Goal: Task Accomplishment & Management: Manage account settings

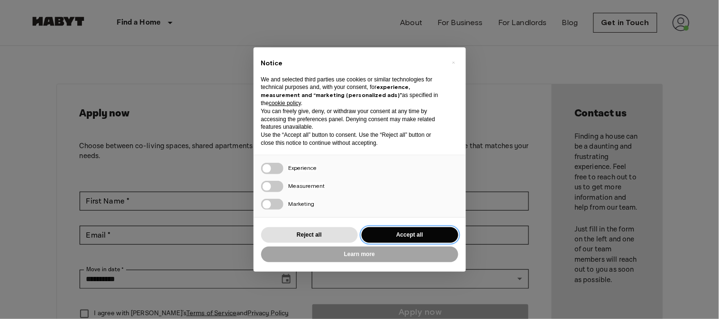
click at [425, 236] on button "Accept all" at bounding box center [410, 235] width 97 height 16
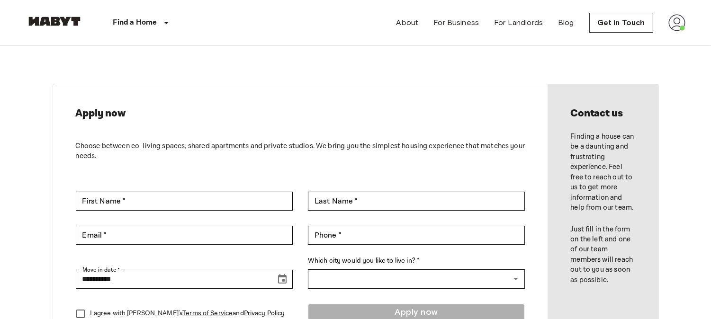
click at [694, 26] on nav "Find a Home [GEOGRAPHIC_DATA] [GEOGRAPHIC_DATA] [GEOGRAPHIC_DATA] [GEOGRAPHIC_D…" at bounding box center [356, 22] width 682 height 45
click at [680, 31] on img at bounding box center [677, 22] width 17 height 17
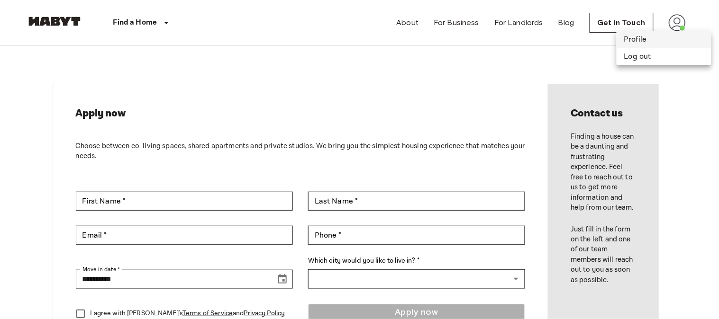
click at [663, 40] on li "Profile" at bounding box center [664, 39] width 95 height 17
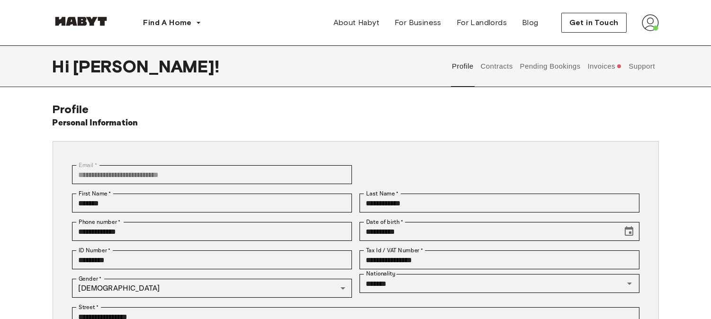
click at [490, 65] on button "Contracts" at bounding box center [497, 66] width 35 height 42
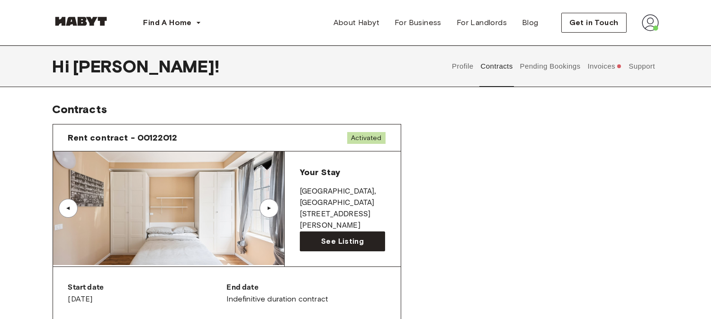
click at [609, 62] on button "Invoices" at bounding box center [605, 66] width 36 height 42
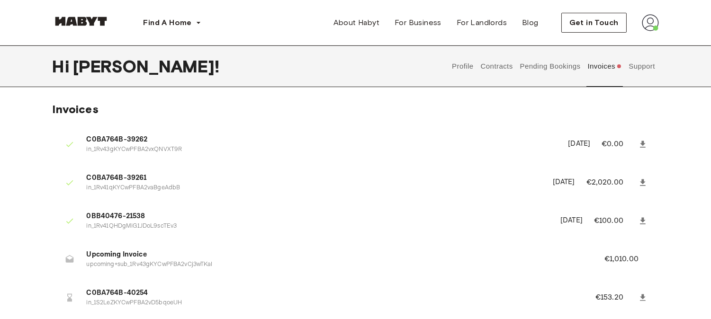
scroll to position [88, 0]
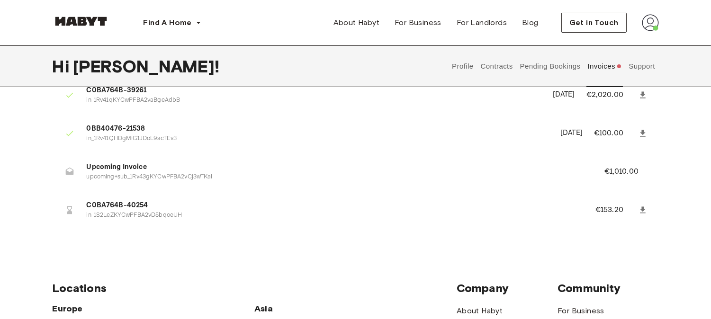
click at [131, 168] on span "Upcoming Invoice" at bounding box center [334, 167] width 495 height 11
click at [631, 172] on p "€1,010.00" at bounding box center [628, 171] width 47 height 11
click at [150, 168] on span "Upcoming Invoice" at bounding box center [334, 167] width 495 height 11
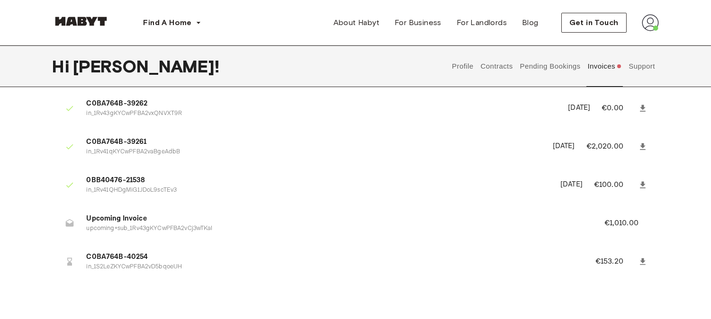
scroll to position [0, 0]
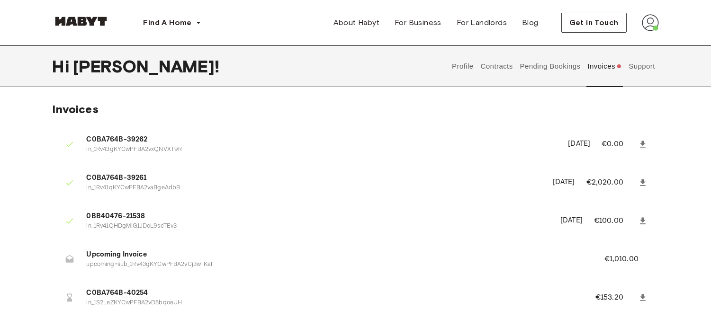
drag, startPoint x: 650, startPoint y: 63, endPoint x: 505, endPoint y: 105, distance: 151.0
click at [505, 105] on div "Hi Daniele ! Profile Contracts Pending Bookings Invoices Support Invoices C0BA7…" at bounding box center [355, 188] width 711 height 286
click at [547, 69] on button "Pending Bookings" at bounding box center [550, 66] width 63 height 42
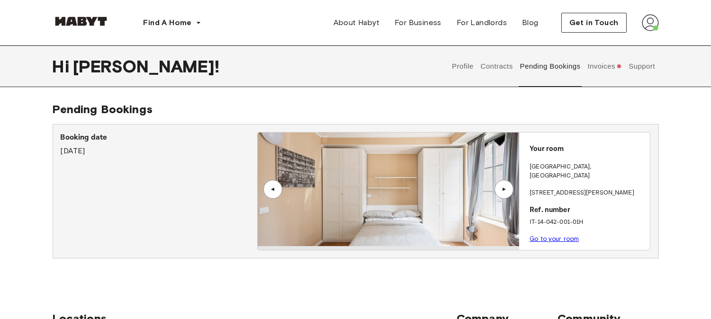
click at [510, 60] on button "Contracts" at bounding box center [497, 66] width 35 height 42
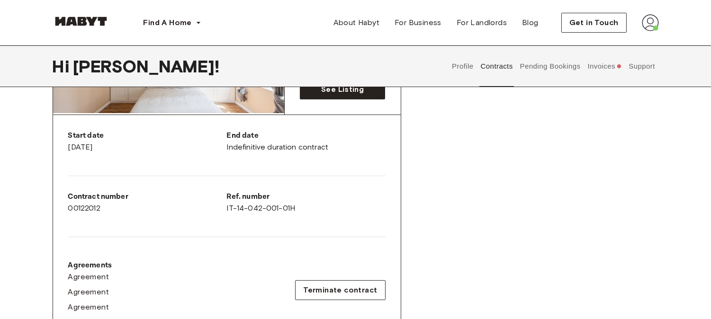
scroll to position [263, 0]
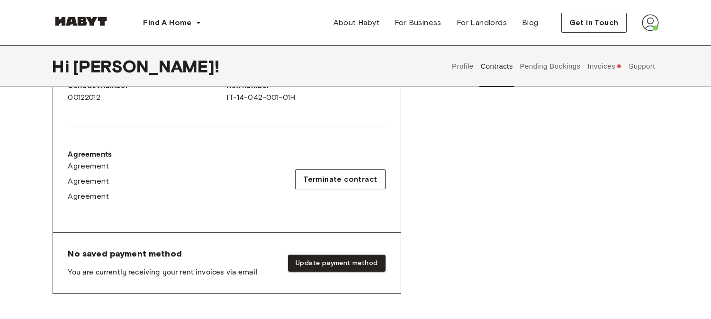
click at [571, 62] on button "Pending Bookings" at bounding box center [550, 66] width 63 height 42
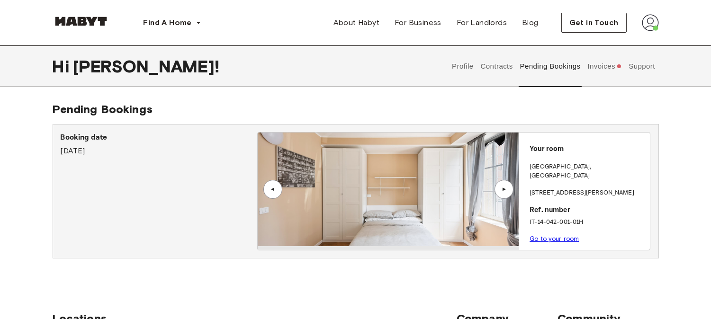
click at [613, 72] on button "Invoices" at bounding box center [605, 66] width 36 height 42
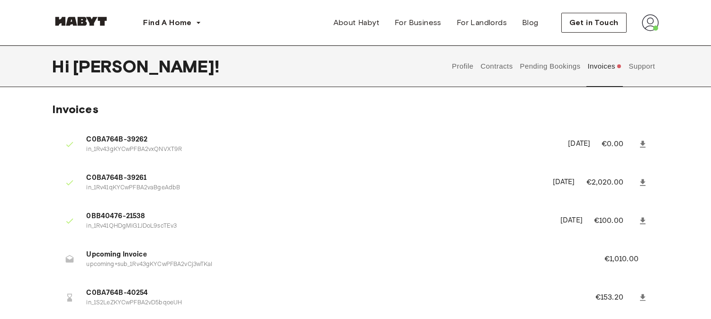
click at [129, 259] on span "Upcoming Invoice" at bounding box center [334, 255] width 495 height 11
click at [122, 257] on span "Upcoming Invoice" at bounding box center [334, 255] width 495 height 11
click at [337, 253] on span "Upcoming Invoice" at bounding box center [334, 255] width 495 height 11
click at [335, 205] on li "0BB40476-21538 in_1Rv41QHDgMiG1JDoL9scTEv3 August 11th, 2025 €100.00" at bounding box center [356, 221] width 607 height 33
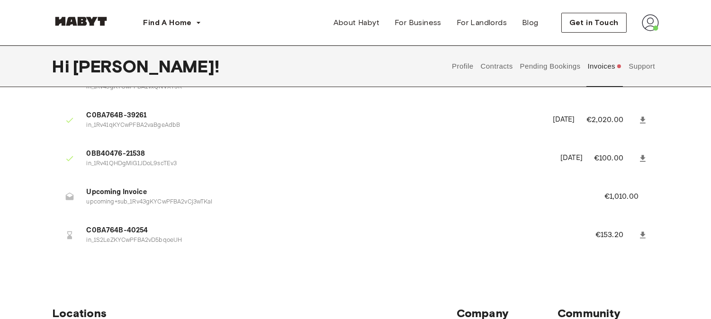
scroll to position [88, 0]
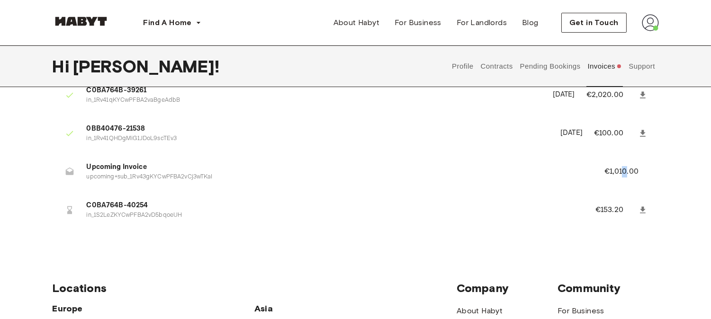
click at [626, 169] on p "€1,010.00" at bounding box center [628, 171] width 47 height 11
click at [154, 185] on li "Upcoming Invoice upcoming+sub_1Rv43gKYCwPFBA2vCj3wTKaI €1,010.00" at bounding box center [356, 171] width 607 height 33
click at [115, 172] on span "Upcoming Invoice" at bounding box center [334, 167] width 495 height 11
click at [115, 164] on span "Upcoming Invoice" at bounding box center [334, 167] width 495 height 11
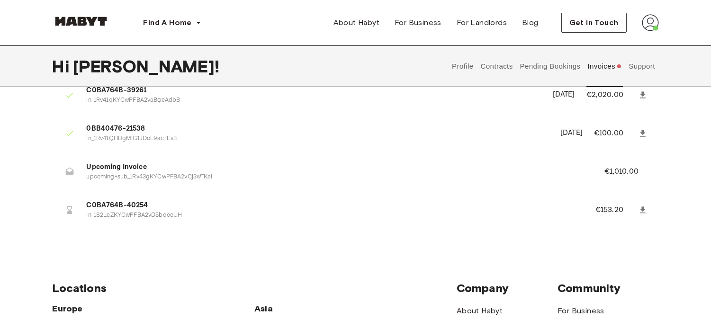
click at [133, 166] on span "Upcoming Invoice" at bounding box center [334, 167] width 495 height 11
click at [153, 172] on span "Upcoming Invoice" at bounding box center [334, 167] width 495 height 11
drag, startPoint x: 83, startPoint y: 179, endPoint x: 219, endPoint y: 177, distance: 135.5
click at [219, 177] on li "Upcoming Invoice upcoming+sub_1Rv43gKYCwPFBA2vCj3wTKaI €1,010.00" at bounding box center [356, 171] width 607 height 33
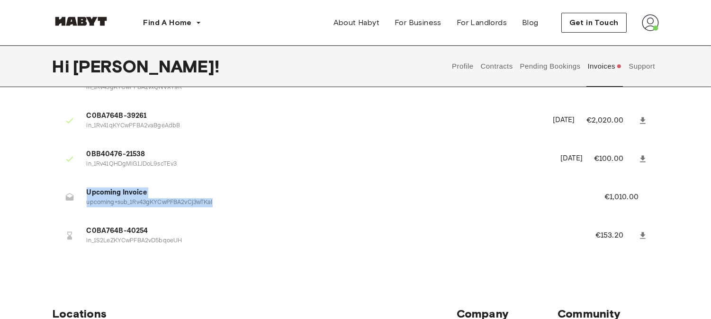
scroll to position [0, 0]
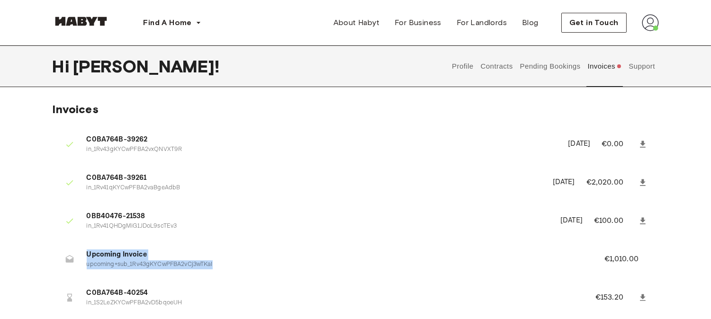
click at [545, 67] on button "Pending Bookings" at bounding box center [550, 66] width 63 height 42
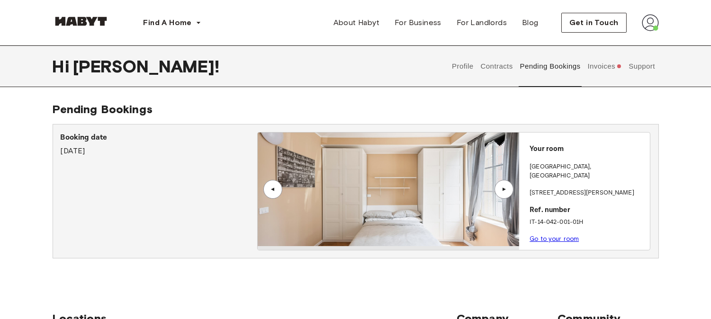
click at [643, 63] on button "Support" at bounding box center [642, 66] width 29 height 42
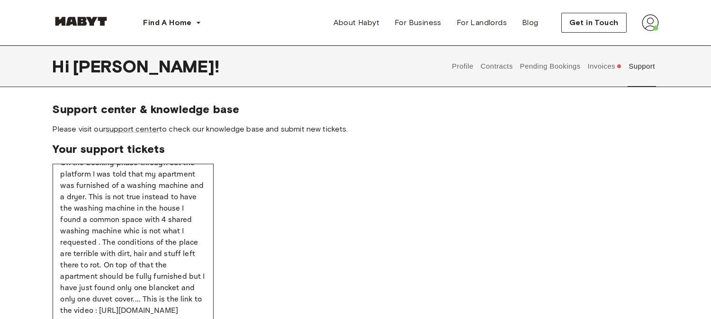
click at [602, 73] on button "Invoices" at bounding box center [605, 66] width 36 height 42
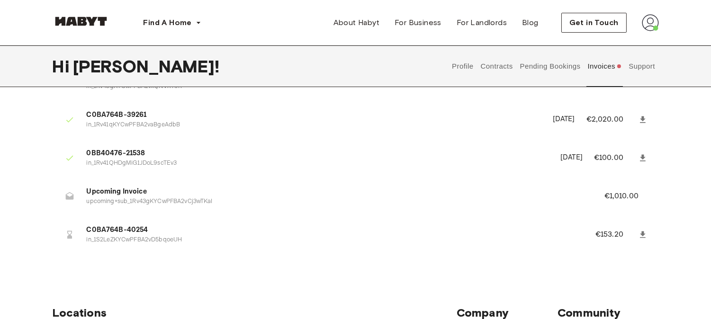
scroll to position [88, 0]
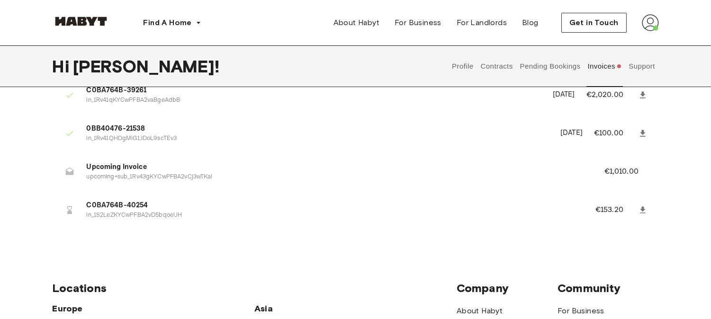
click at [114, 214] on p "in_1S2LeZKYCwPFBA2vD5bqoeUH" at bounding box center [330, 215] width 486 height 9
click at [647, 167] on p "€1,010.00" at bounding box center [628, 171] width 47 height 11
click at [644, 213] on icon at bounding box center [643, 210] width 6 height 7
